Goal: Task Accomplishment & Management: Use online tool/utility

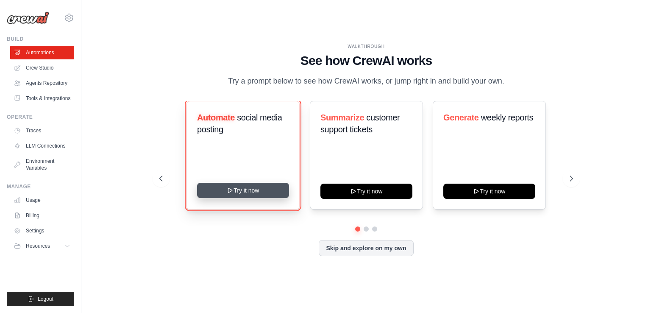
click at [256, 189] on button "Try it now" at bounding box center [243, 190] width 92 height 15
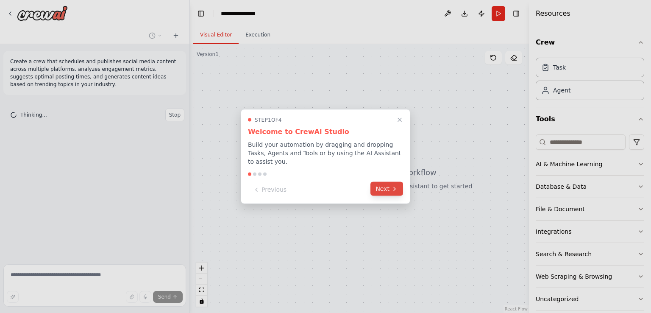
click at [384, 185] on button "Next" at bounding box center [386, 189] width 33 height 14
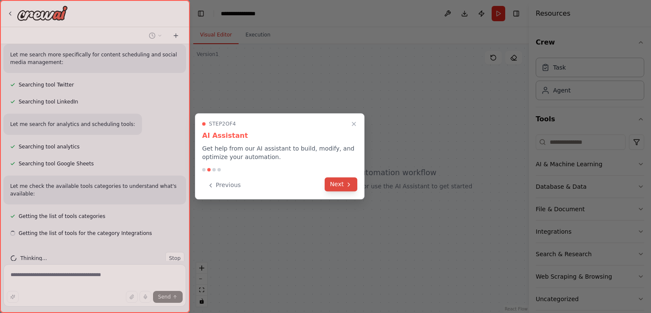
scroll to position [192, 0]
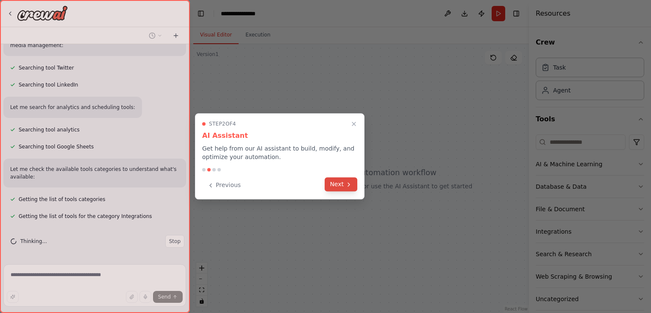
click at [342, 183] on button "Next" at bounding box center [341, 184] width 33 height 14
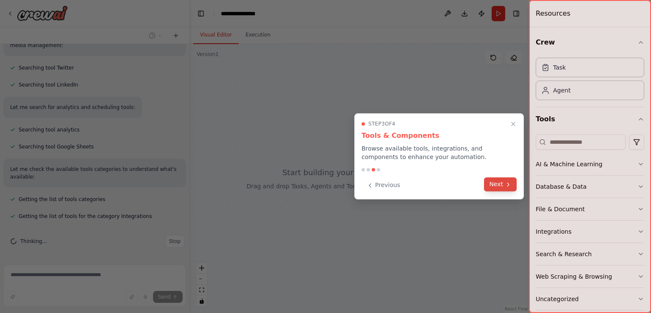
click at [505, 182] on icon at bounding box center [508, 184] width 7 height 7
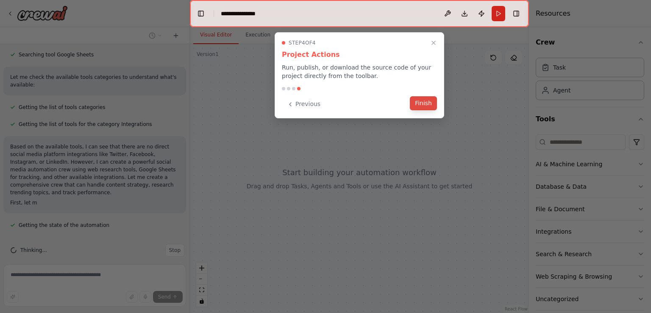
scroll to position [292, 0]
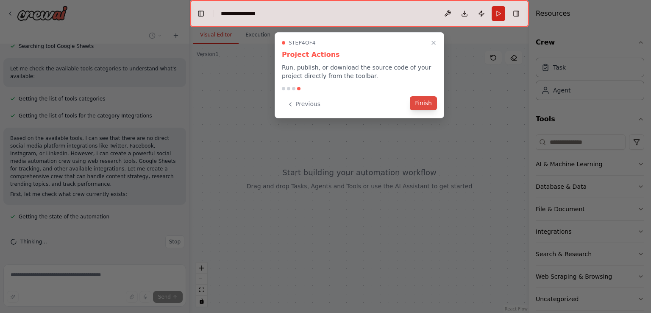
click at [431, 104] on button "Finish" at bounding box center [423, 103] width 27 height 14
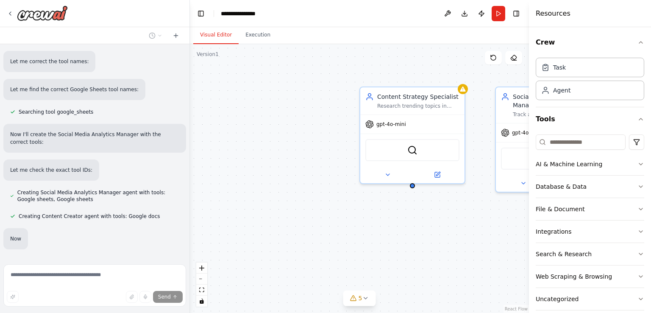
scroll to position [549, 0]
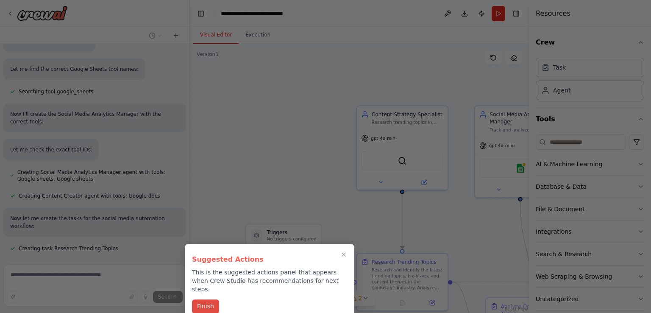
click at [207, 299] on button "Finish" at bounding box center [205, 306] width 27 height 14
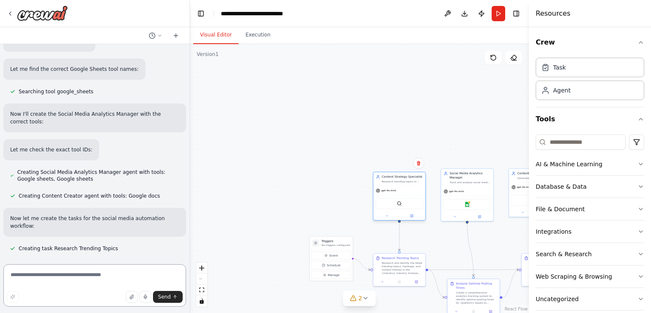
click at [380, 189] on div "gpt-4o-mini" at bounding box center [386, 190] width 20 height 4
click at [450, 142] on div ".deletable-edge-delete-btn { width: 20px; height: 20px; border: 0px solid #ffff…" at bounding box center [359, 178] width 339 height 269
drag, startPoint x: 573, startPoint y: 22, endPoint x: 641, endPoint y: 28, distance: 68.4
click at [641, 28] on div "Resources Crew Task Agent Tools AI & Machine Learning Database & Data File & Do…" at bounding box center [590, 156] width 122 height 313
click at [514, 22] on header "**********" at bounding box center [359, 13] width 339 height 27
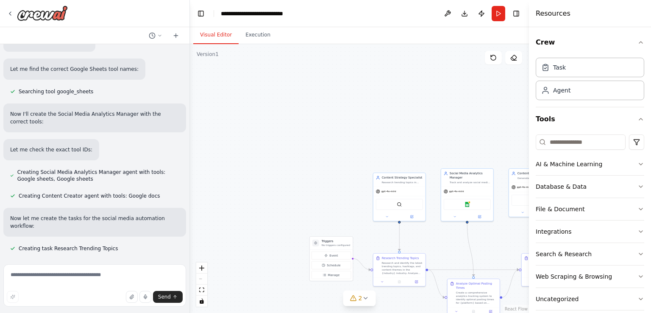
click at [514, 22] on header "**********" at bounding box center [359, 13] width 339 height 27
drag, startPoint x: 401, startPoint y: 16, endPoint x: 346, endPoint y: 16, distance: 54.7
click at [346, 16] on header "**********" at bounding box center [359, 13] width 339 height 27
drag, startPoint x: 527, startPoint y: 20, endPoint x: 576, endPoint y: 24, distance: 49.3
click at [576, 24] on div "Resources Crew Task Agent Tools AI & Machine Learning Database & Data File & Do…" at bounding box center [590, 156] width 122 height 313
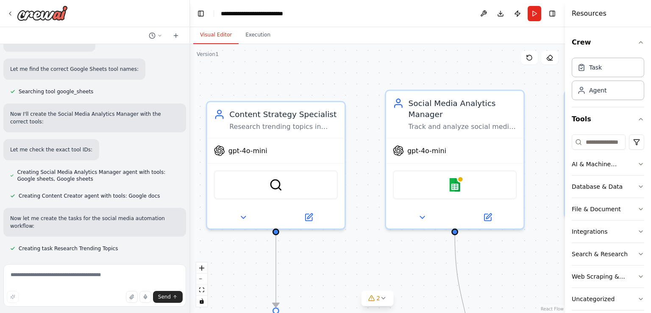
drag, startPoint x: 529, startPoint y: 12, endPoint x: 612, endPoint y: 17, distance: 82.7
click at [612, 17] on div "Resources Crew Task Agent Tools AI & Machine Learning Database & Data File & Do…" at bounding box center [608, 156] width 86 height 313
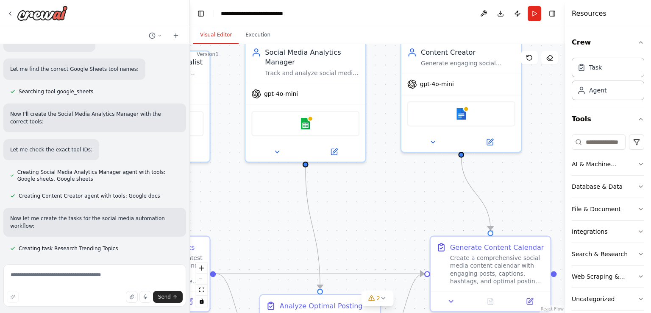
drag, startPoint x: 530, startPoint y: 173, endPoint x: 371, endPoint y: 113, distance: 169.4
click at [371, 113] on div ".deletable-edge-delete-btn { width: 20px; height: 20px; border: 0px solid #ffff…" at bounding box center [377, 178] width 375 height 269
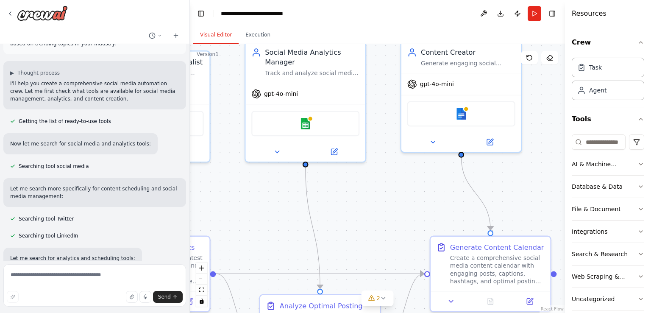
scroll to position [0, 0]
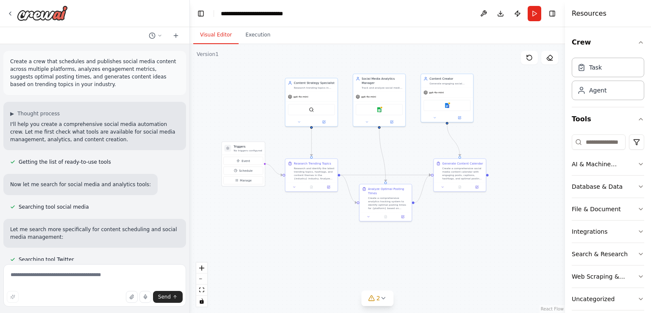
drag, startPoint x: 519, startPoint y: 236, endPoint x: 515, endPoint y: 175, distance: 61.5
click at [515, 175] on div ".deletable-edge-delete-btn { width: 20px; height: 20px; border: 0px solid #ffff…" at bounding box center [377, 178] width 375 height 269
click at [384, 297] on icon at bounding box center [383, 298] width 3 height 2
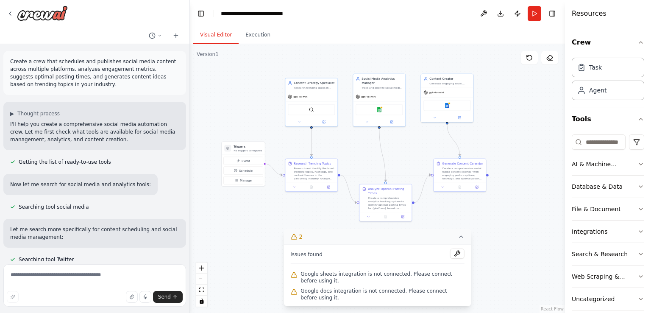
click at [487, 268] on div ".deletable-edge-delete-btn { width: 20px; height: 20px; border: 0px solid #ffff…" at bounding box center [377, 178] width 375 height 269
click at [461, 240] on icon at bounding box center [461, 236] width 7 height 7
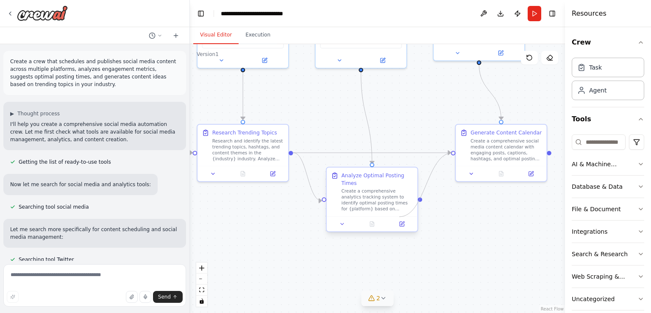
drag, startPoint x: 428, startPoint y: 203, endPoint x: 399, endPoint y: 217, distance: 32.0
click at [375, 173] on div ".deletable-edge-delete-btn { width: 20px; height: 20px; border: 0px solid #ffff…" at bounding box center [212, 56] width 326 height 234
click at [453, 156] on div ".deletable-edge-delete-btn { width: 20px; height: 20px; border: 0px solid #ffff…" at bounding box center [377, 178] width 375 height 269
click at [476, 226] on div ".deletable-edge-delete-btn { width: 20px; height: 20px; border: 0px solid #ffff…" at bounding box center [377, 178] width 375 height 269
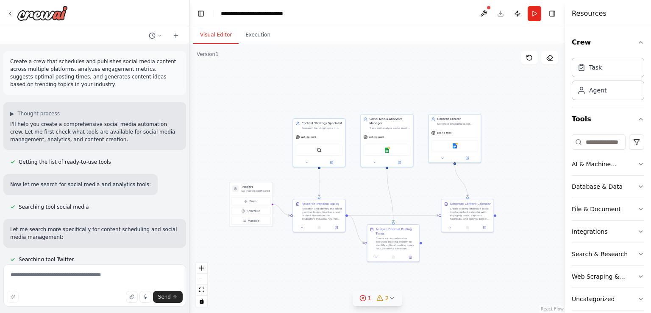
drag, startPoint x: 497, startPoint y: 94, endPoint x: 517, endPoint y: 175, distance: 83.9
click at [517, 175] on div ".deletable-edge-delete-btn { width: 20px; height: 20px; border: 0px solid #ffff…" at bounding box center [377, 178] width 375 height 269
click at [522, 168] on div ".deletable-edge-delete-btn { width: 20px; height: 20px; border: 0px solid #ffff…" at bounding box center [377, 178] width 375 height 269
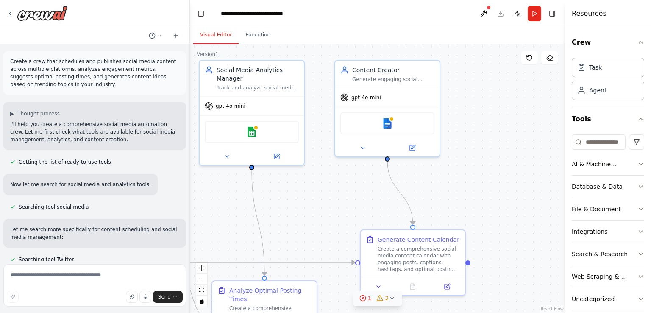
click at [522, 168] on div ".deletable-edge-delete-btn { width: 20px; height: 20px; border: 0px solid #ffff…" at bounding box center [377, 178] width 375 height 269
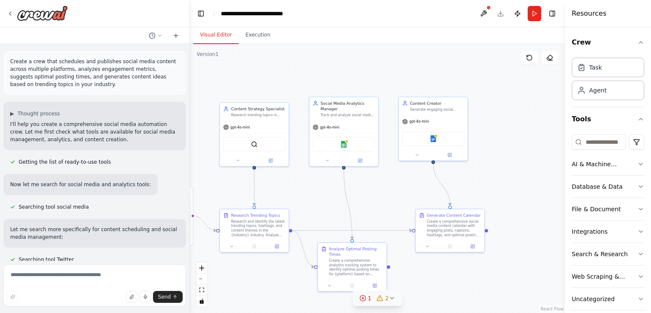
click at [393, 298] on icon at bounding box center [392, 298] width 7 height 7
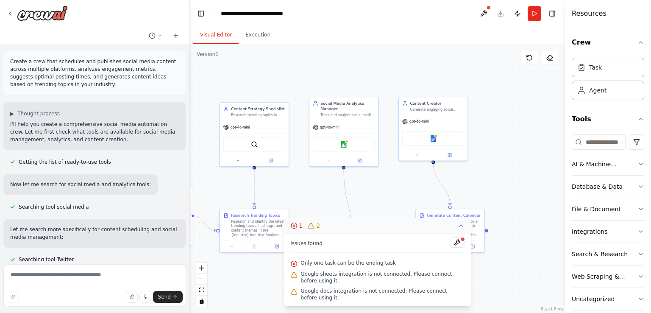
click at [500, 265] on div ".deletable-edge-delete-btn { width: 20px; height: 20px; border: 0px solid #ffff…" at bounding box center [377, 178] width 375 height 269
click at [461, 229] on icon at bounding box center [461, 225] width 7 height 7
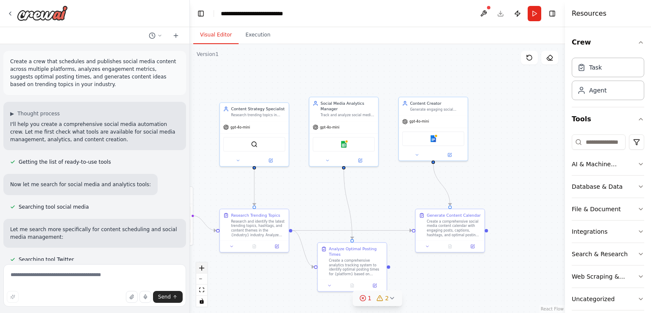
click at [203, 269] on icon "zoom in" at bounding box center [201, 267] width 5 height 5
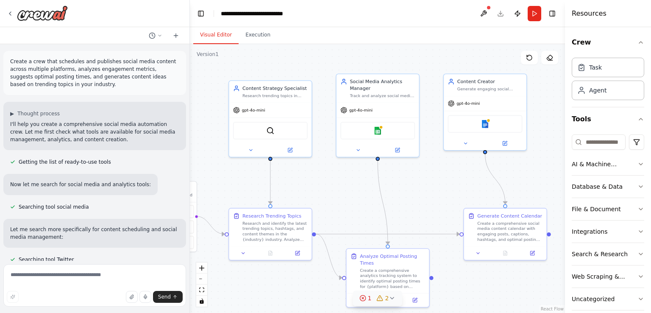
drag, startPoint x: 382, startPoint y: 208, endPoint x: 422, endPoint y: 201, distance: 41.2
click at [422, 201] on div ".deletable-edge-delete-btn { width: 20px; height: 20px; border: 0px solid #ffff…" at bounding box center [377, 178] width 375 height 269
click at [377, 131] on img at bounding box center [378, 129] width 8 height 8
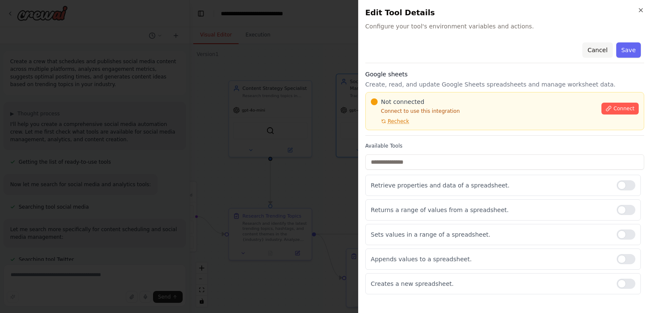
click at [603, 50] on button "Cancel" at bounding box center [597, 49] width 30 height 15
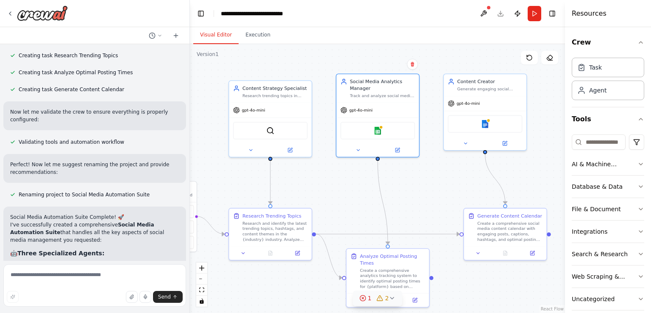
scroll to position [763, 0]
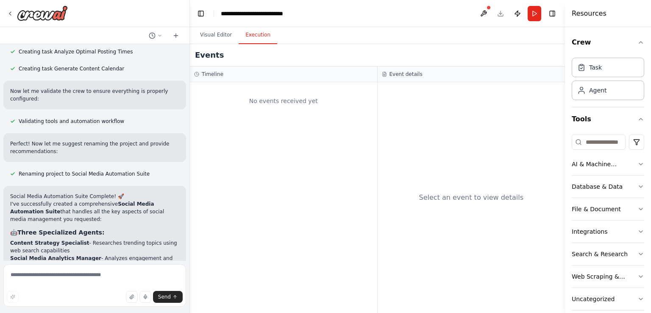
click at [256, 36] on button "Execution" at bounding box center [258, 35] width 39 height 18
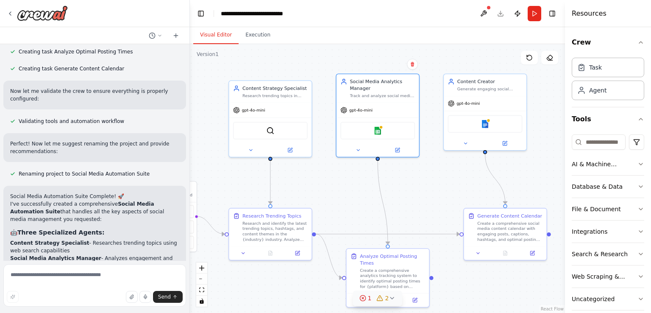
click at [207, 36] on button "Visual Editor" at bounding box center [215, 35] width 45 height 18
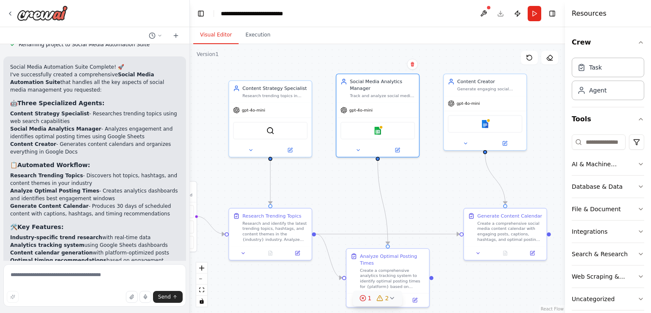
scroll to position [848, 0]
